Goal: Communication & Community: Participate in discussion

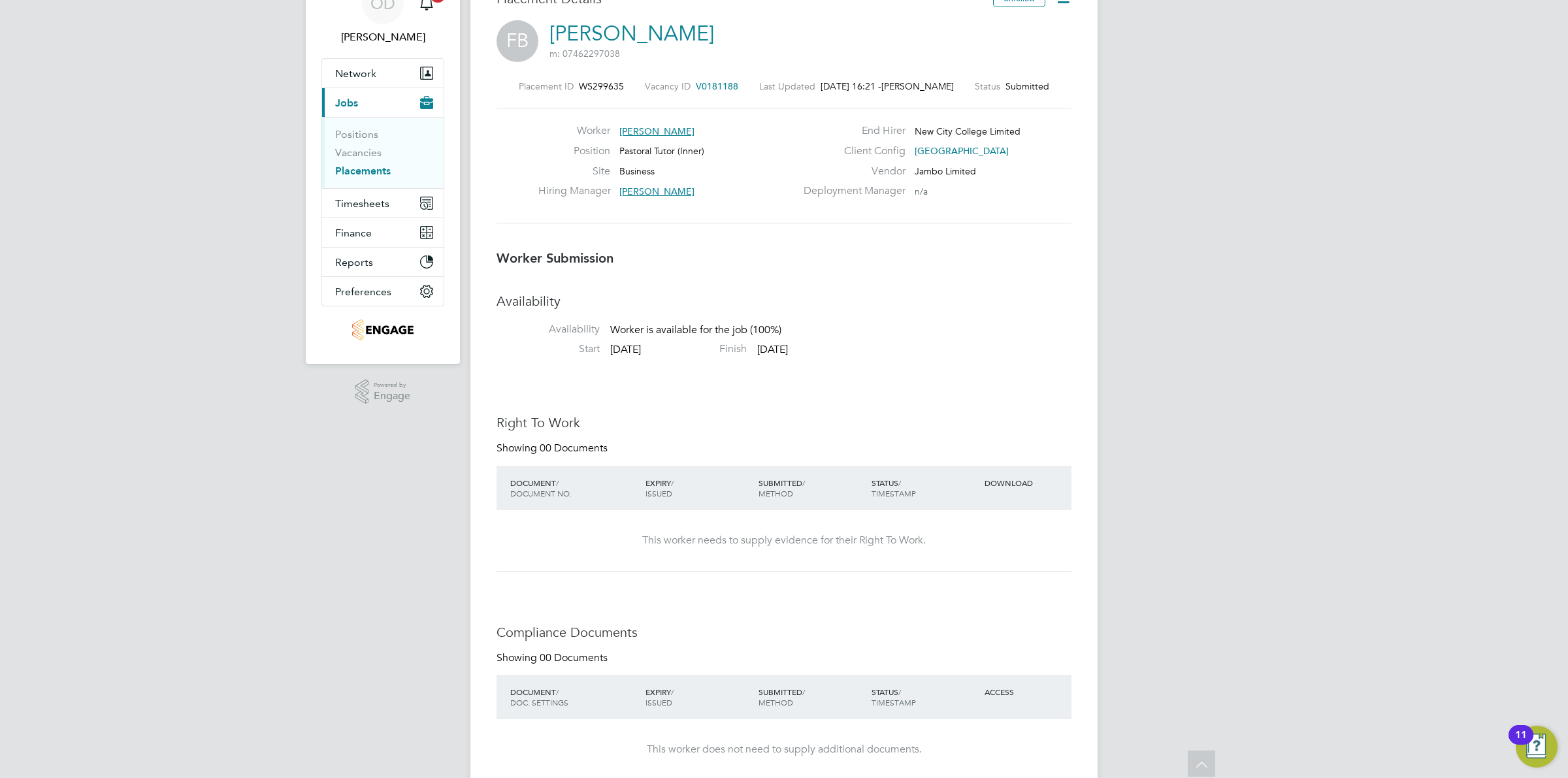
scroll to position [88, 0]
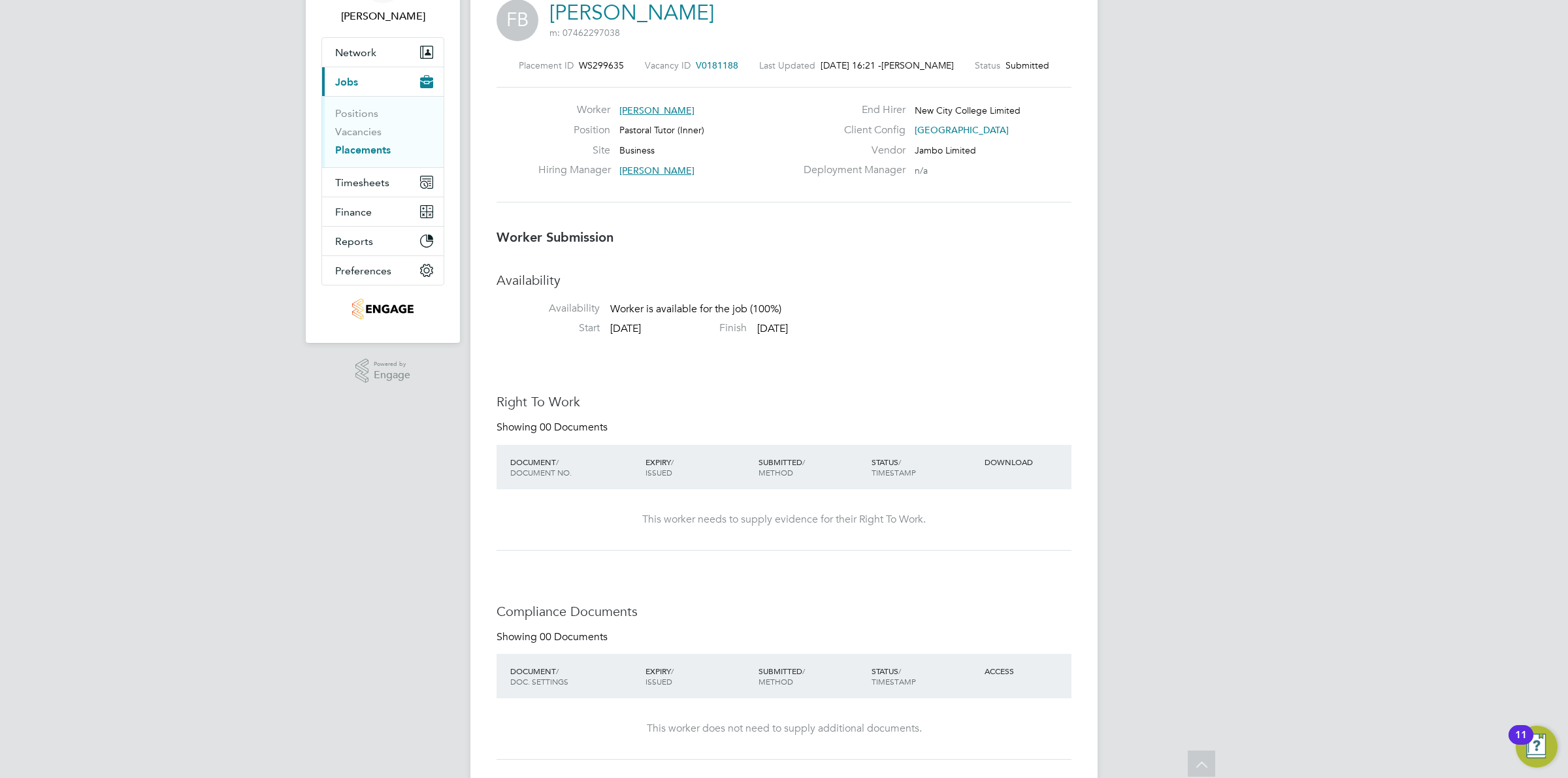
click at [370, 139] on li "Vacancies" at bounding box center [384, 135] width 98 height 18
click at [371, 128] on link "Vacancies" at bounding box center [358, 132] width 46 height 13
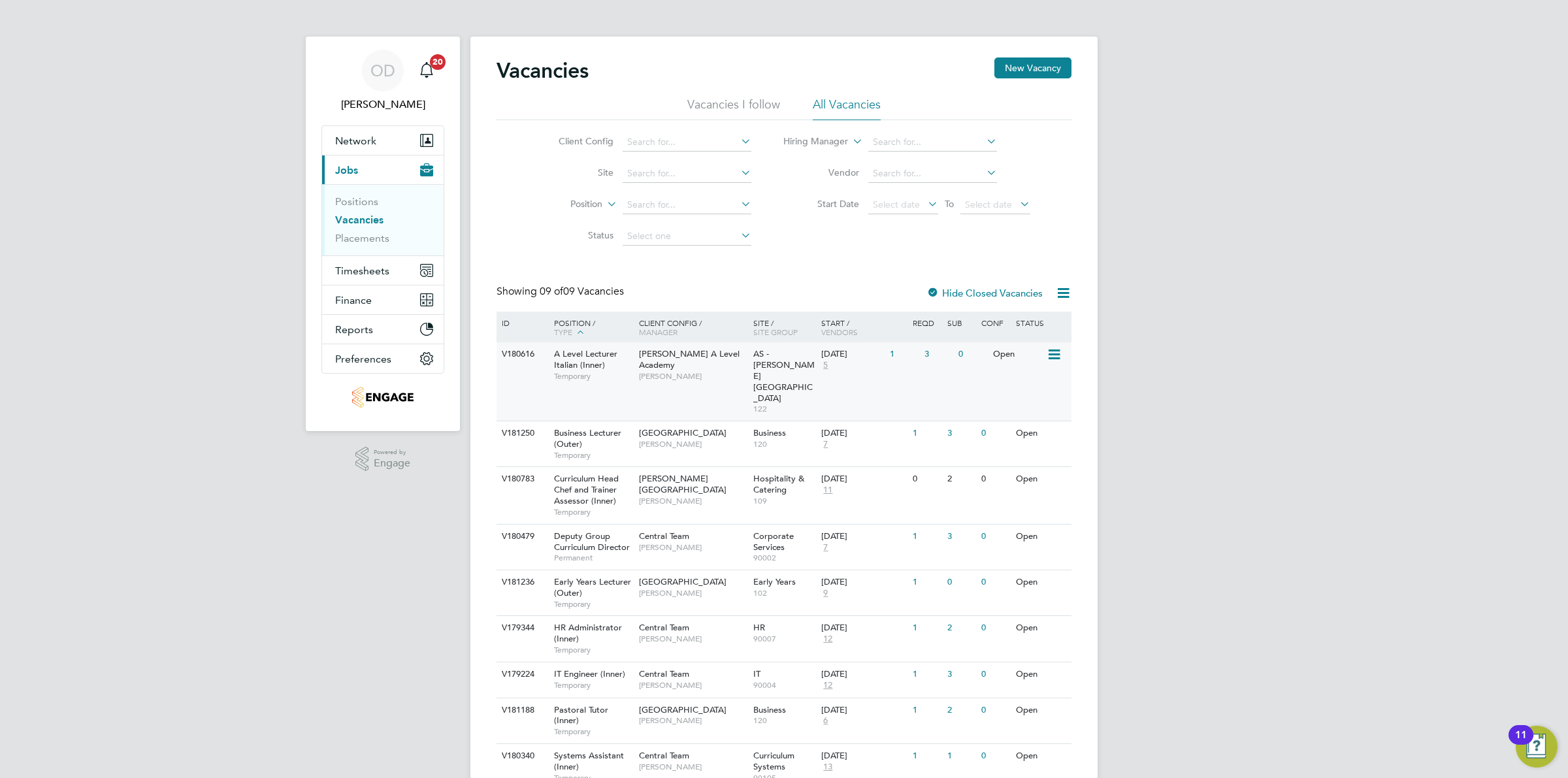
scroll to position [27, 0]
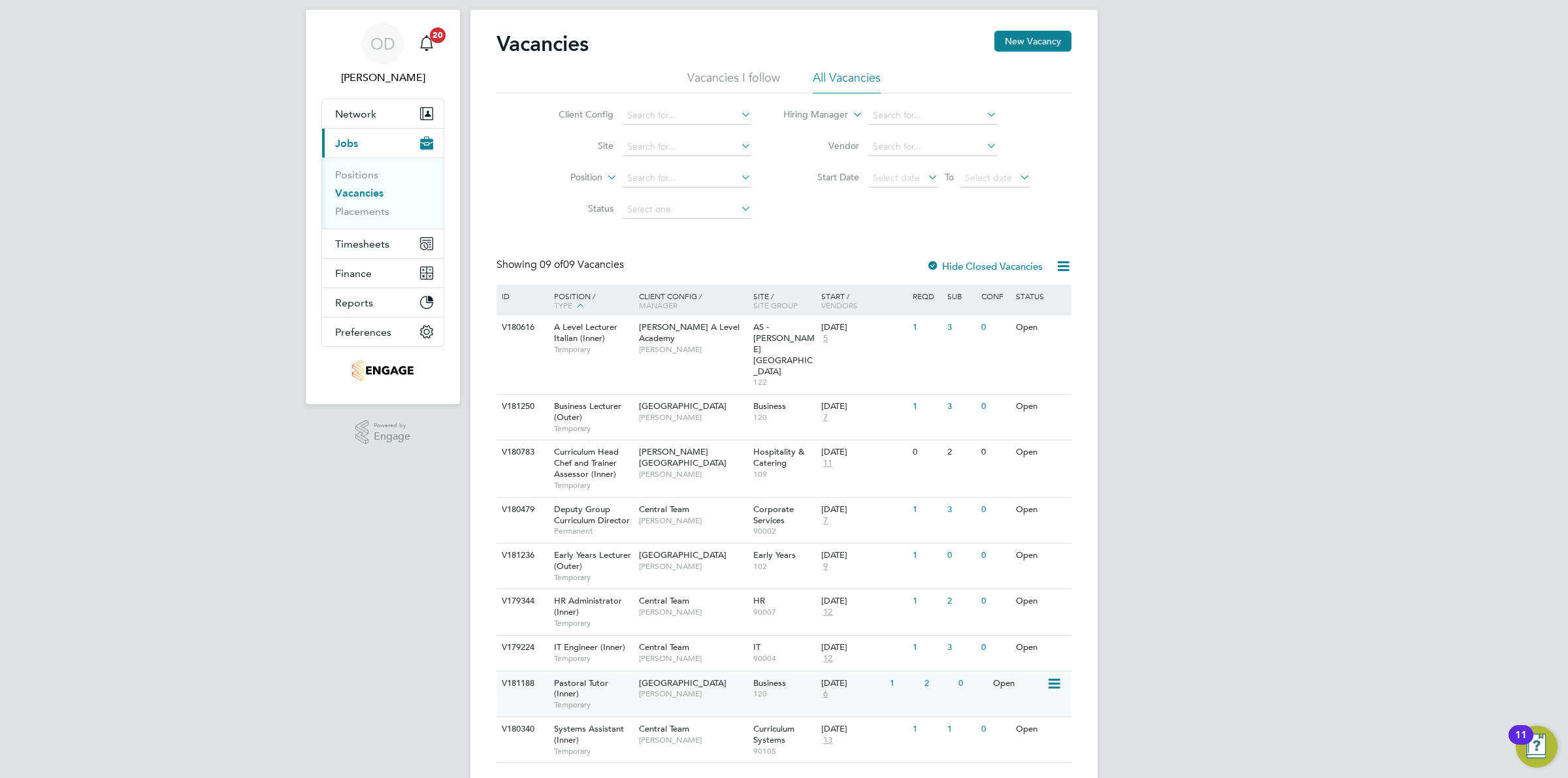
click at [709, 688] on span "[PERSON_NAME]" at bounding box center [693, 693] width 108 height 11
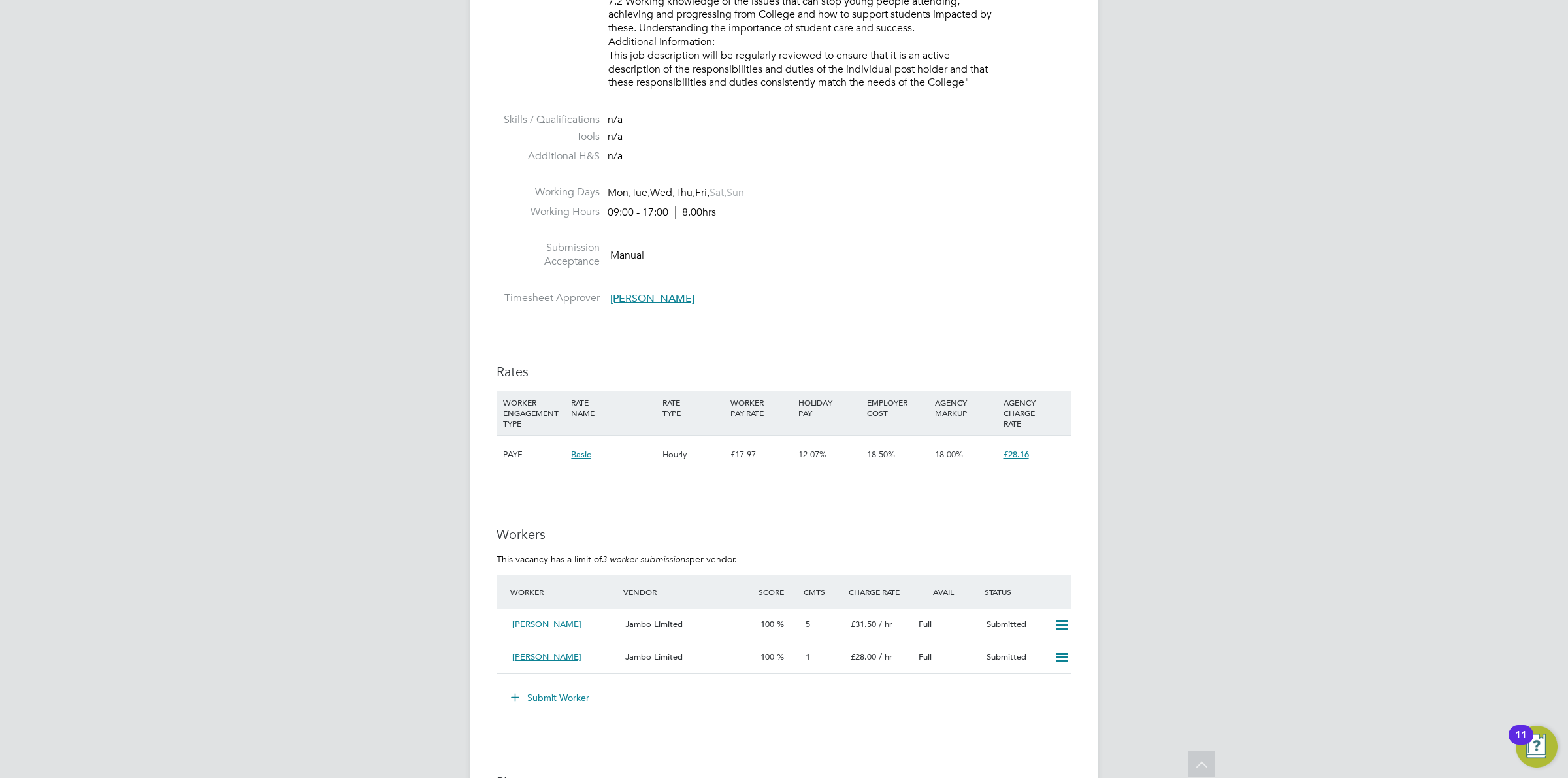
scroll to position [2010, 0]
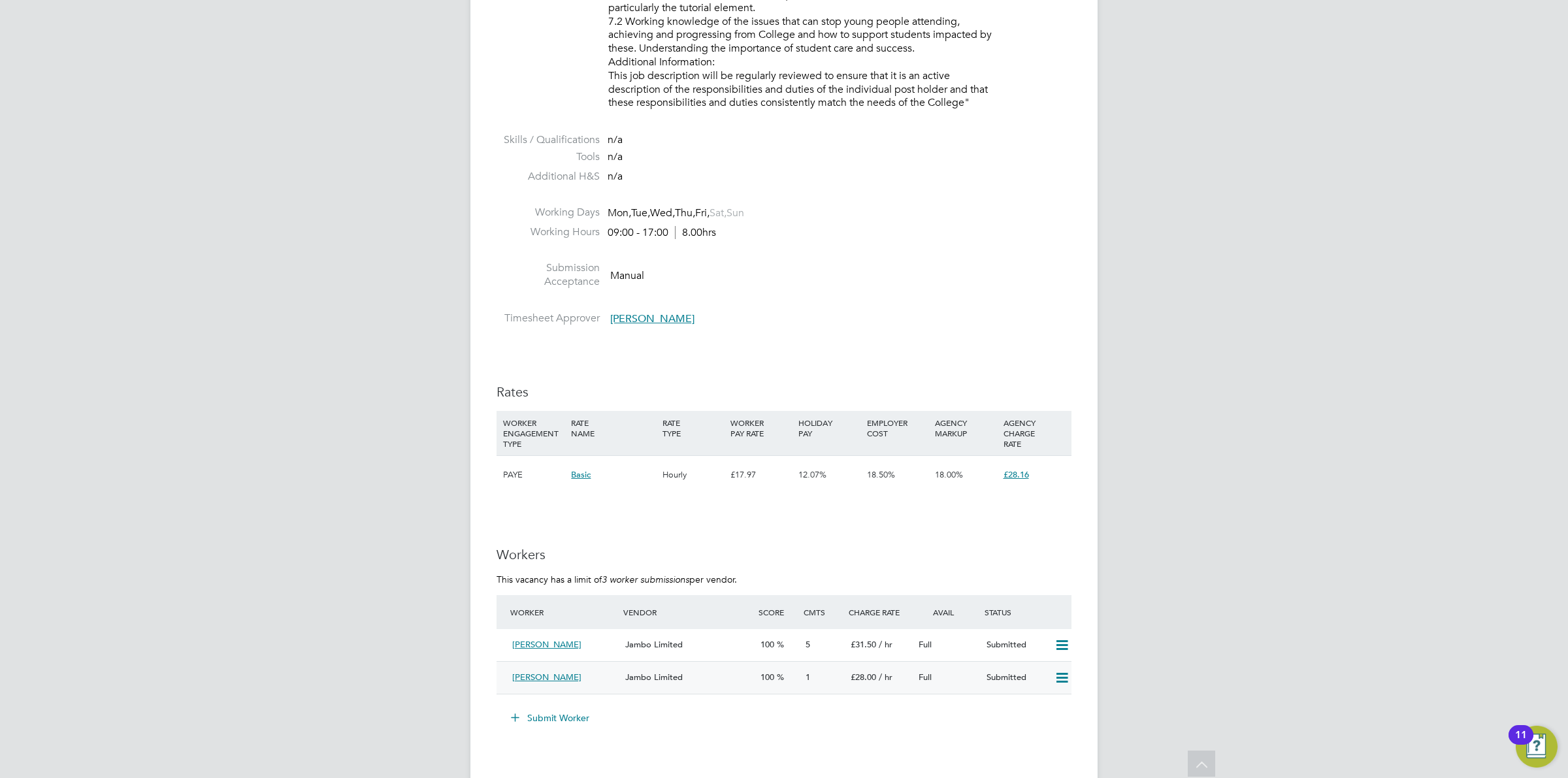
click at [752, 667] on div "Jambo Limited" at bounding box center [688, 678] width 135 height 22
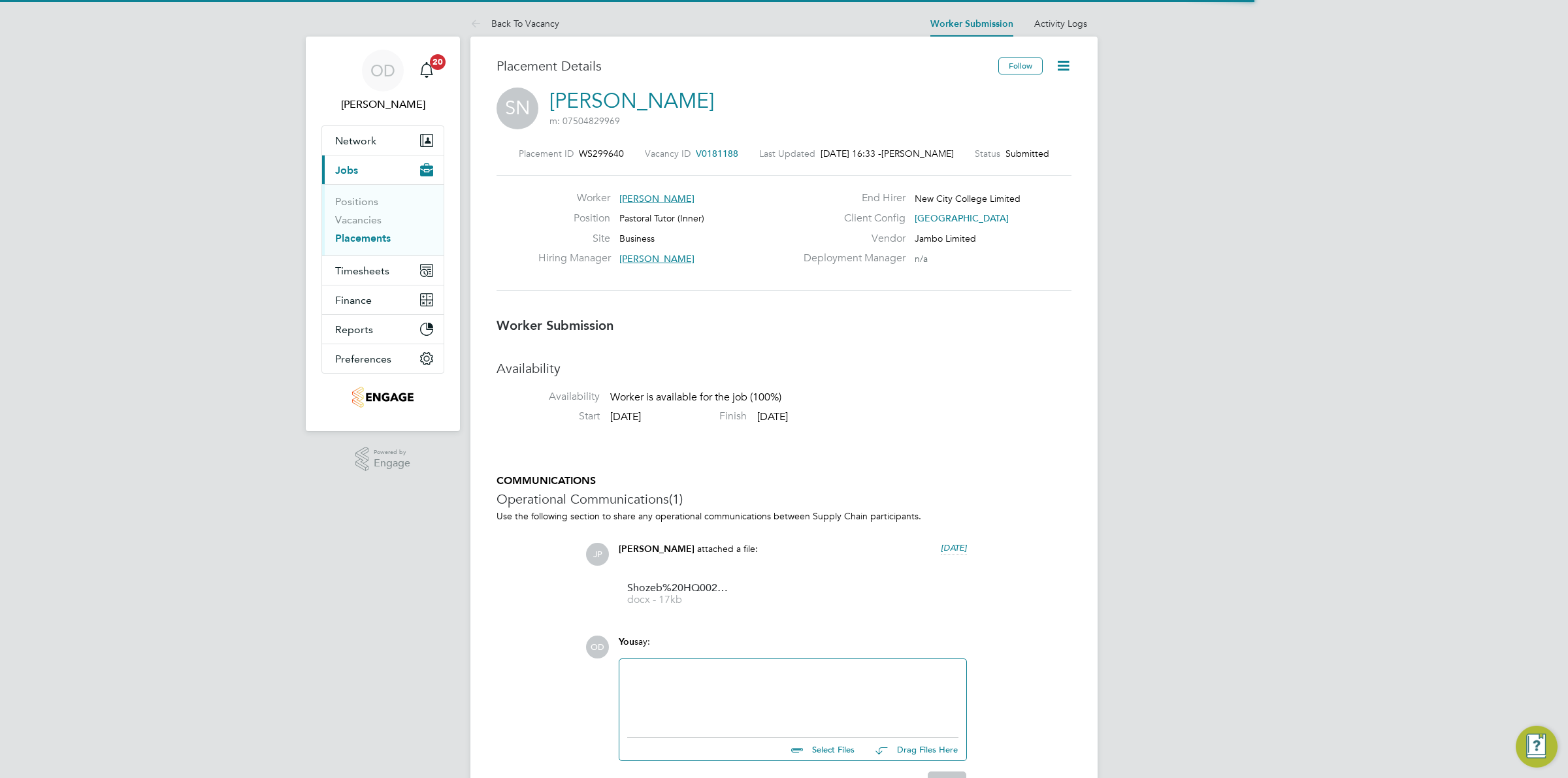
scroll to position [7, 6]
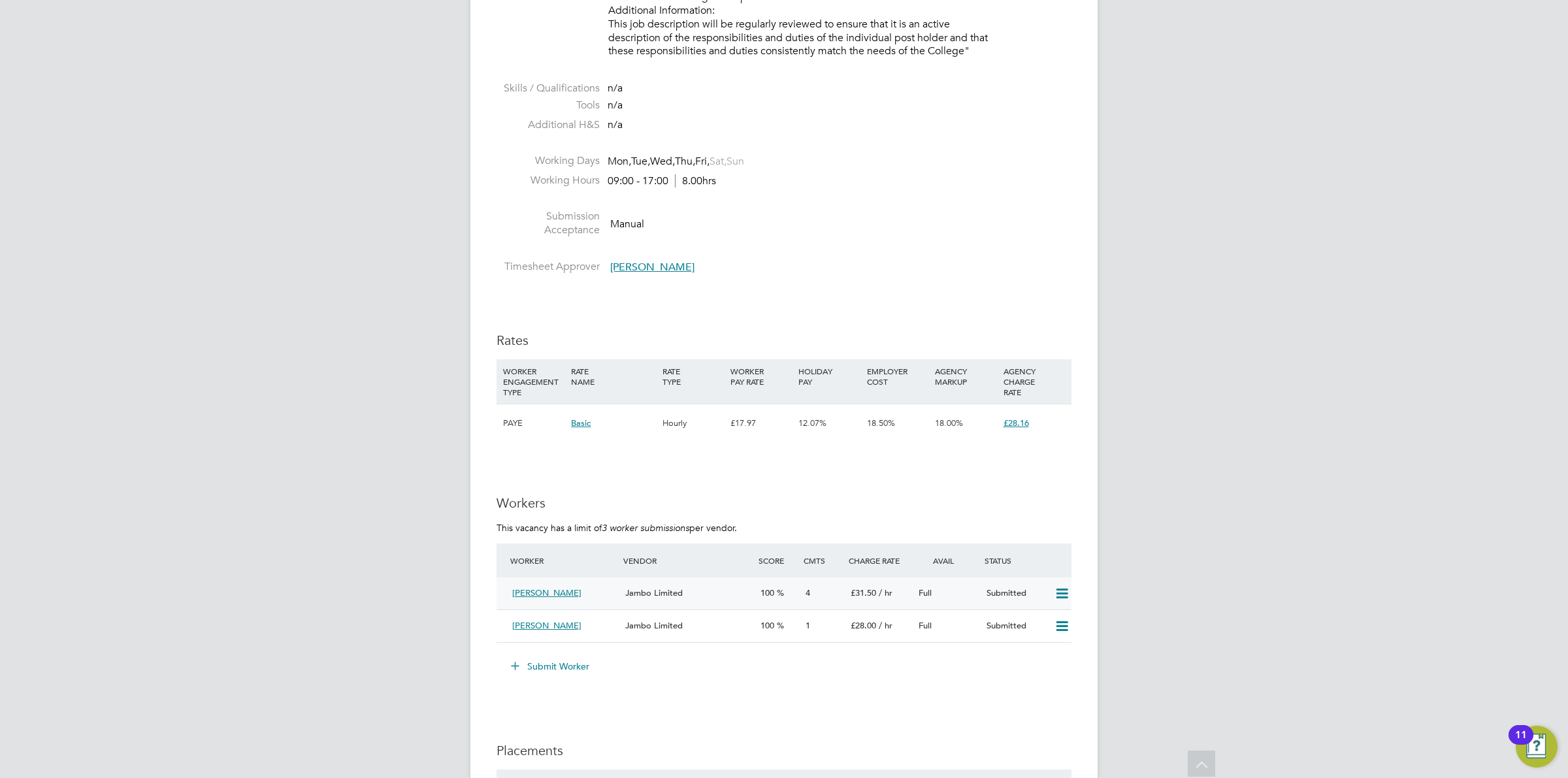
click at [743, 592] on div "Jambo Limited" at bounding box center [688, 593] width 135 height 22
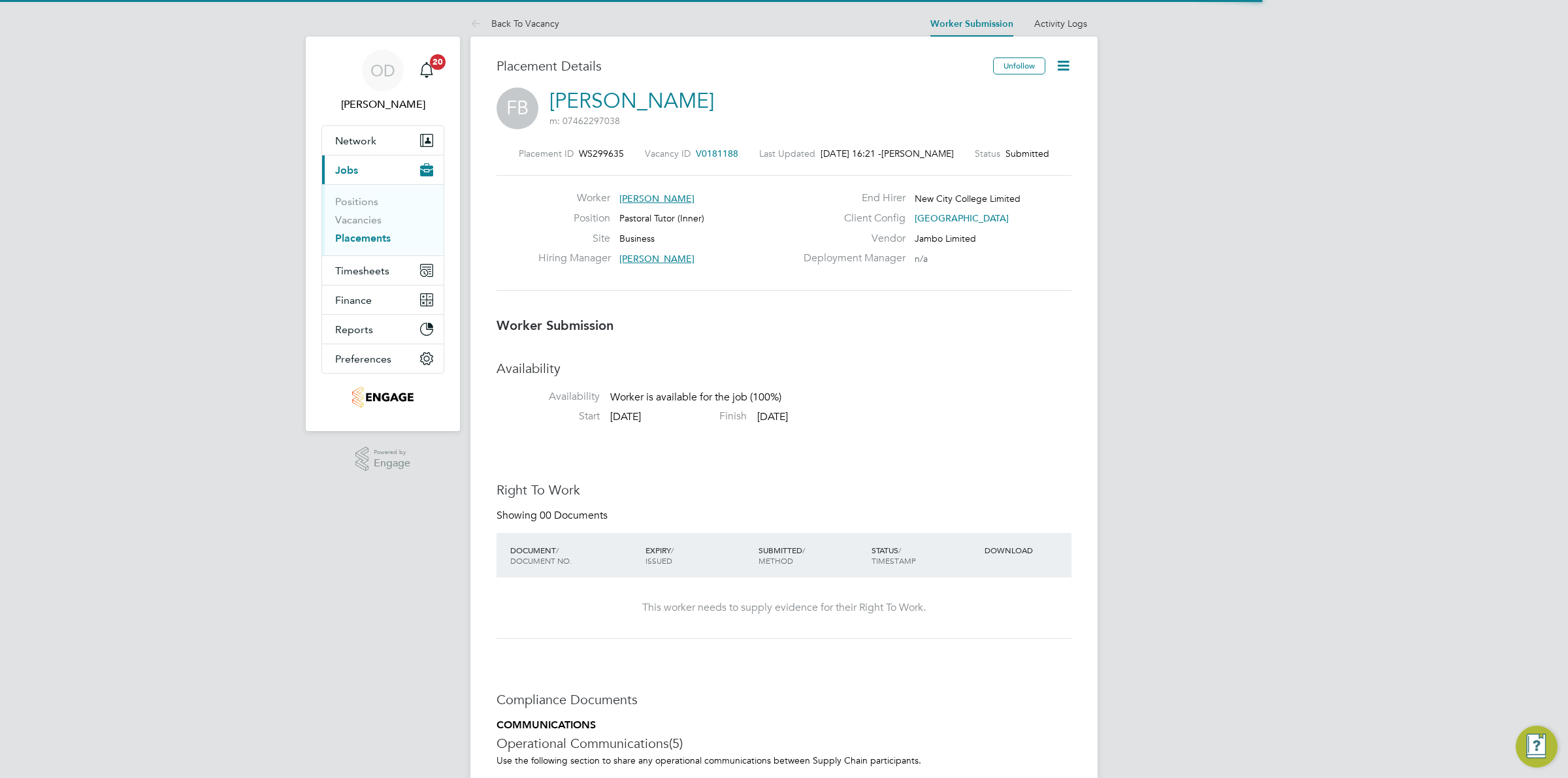
scroll to position [7, 6]
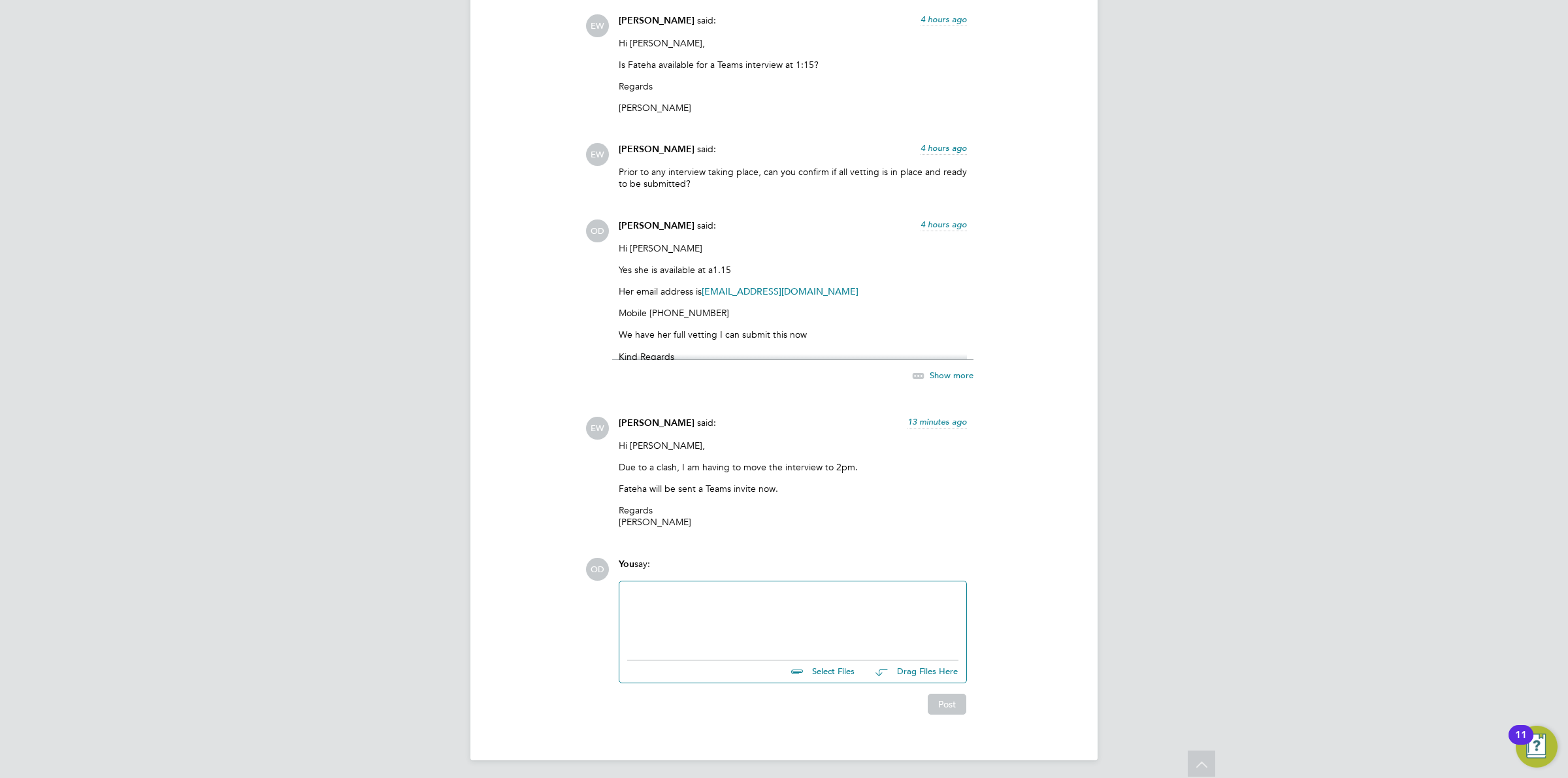
click at [732, 621] on div at bounding box center [793, 617] width 332 height 56
click at [669, 621] on div "Ok thats al fine for Fateha" at bounding box center [793, 618] width 332 height 12
click at [946, 713] on button "Post" at bounding box center [947, 708] width 39 height 21
